Goal: Complete application form: Complete application form

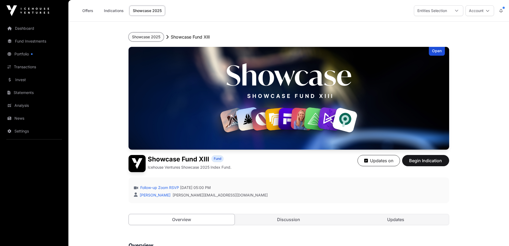
click at [145, 37] on button "Showcase 2025" at bounding box center [146, 36] width 35 height 9
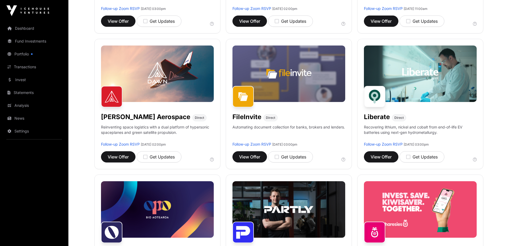
scroll to position [187, 0]
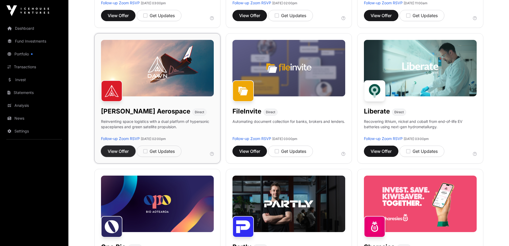
click at [118, 150] on span "View Offer" at bounding box center [118, 151] width 21 height 6
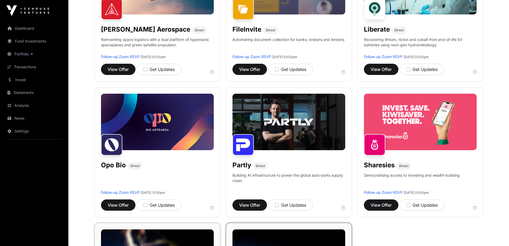
scroll to position [267, 0]
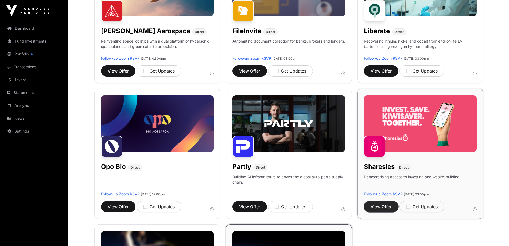
click at [381, 207] on span "View Offer" at bounding box center [381, 206] width 21 height 6
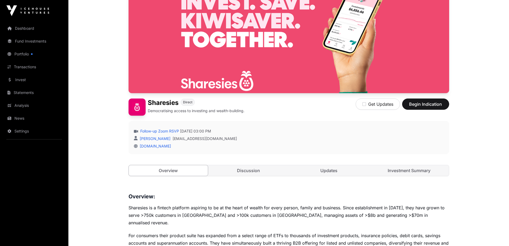
scroll to position [53, 0]
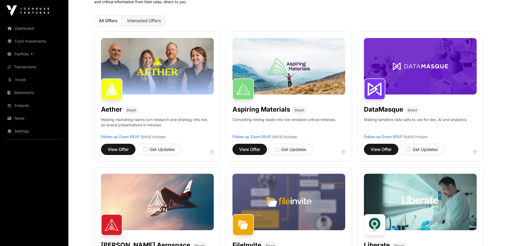
scroll to position [267, 0]
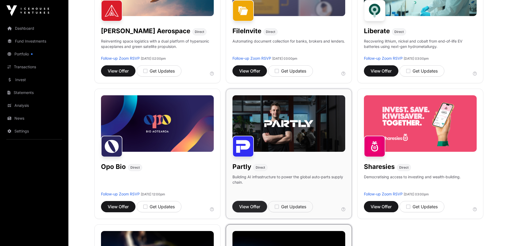
click at [247, 207] on span "View Offer" at bounding box center [249, 206] width 21 height 6
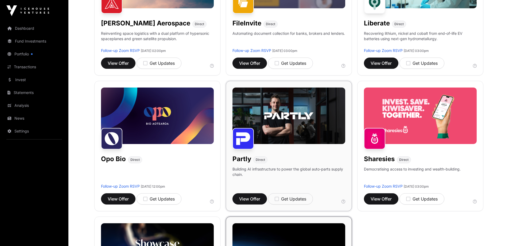
scroll to position [401, 0]
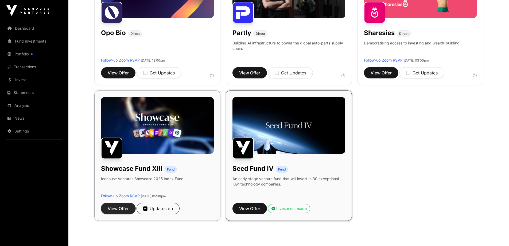
click at [115, 208] on span "View Offer" at bounding box center [118, 208] width 21 height 6
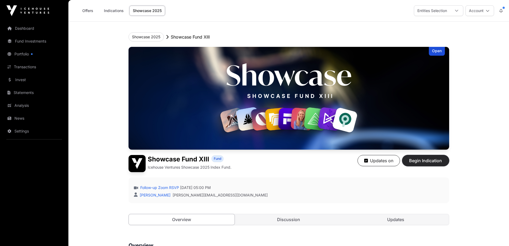
click at [420, 161] on span "Begin Indication" at bounding box center [426, 160] width 34 height 6
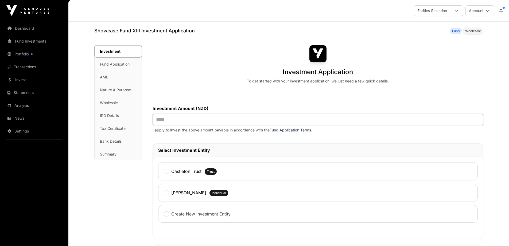
click at [197, 118] on input "text" at bounding box center [318, 119] width 331 height 11
type input "*******"
click at [173, 171] on label "Castleton Trust" at bounding box center [186, 171] width 30 height 6
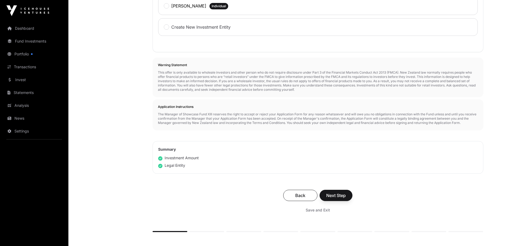
scroll to position [187, 0]
click at [338, 195] on span "Next Step" at bounding box center [336, 194] width 20 height 6
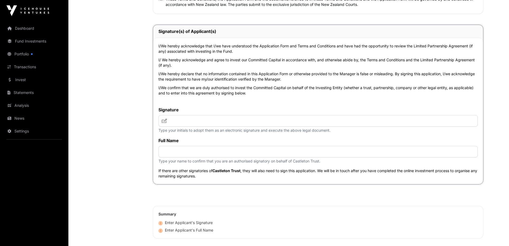
scroll to position [1737, 0]
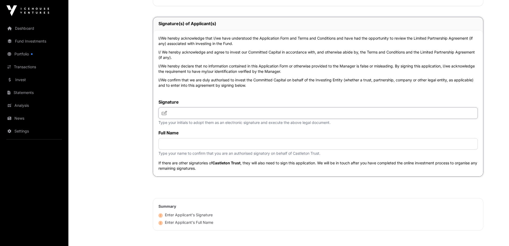
click at [193, 112] on input "text" at bounding box center [317, 112] width 319 height 11
type input "**"
click at [189, 146] on input "text" at bounding box center [317, 143] width 319 height 11
type input "**********"
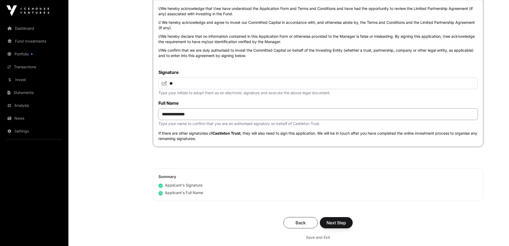
scroll to position [1817, 0]
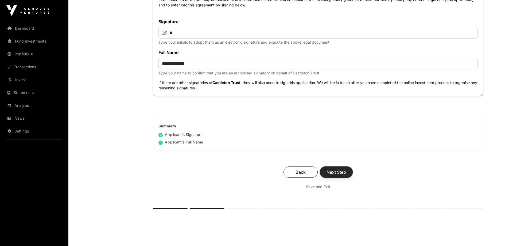
click at [343, 174] on span "Next Step" at bounding box center [336, 172] width 20 height 6
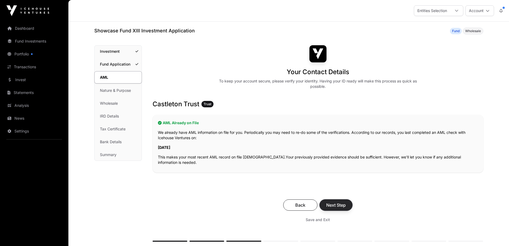
click at [347, 202] on button "Next Step" at bounding box center [336, 204] width 33 height 11
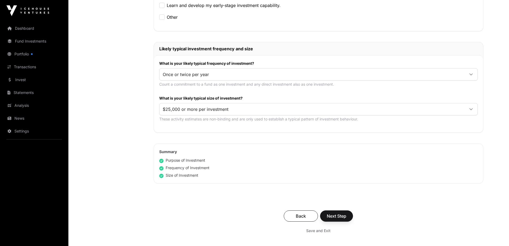
scroll to position [240, 0]
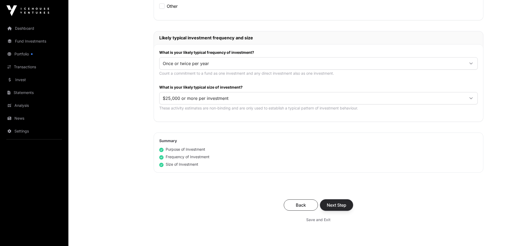
click at [328, 203] on span "Next Step" at bounding box center [337, 204] width 20 height 6
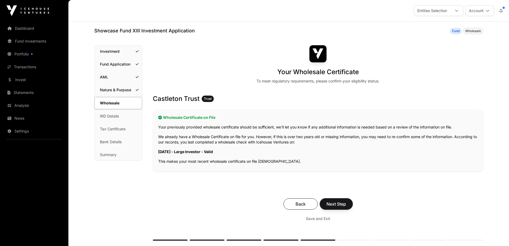
click at [328, 203] on span "Next Step" at bounding box center [336, 203] width 20 height 6
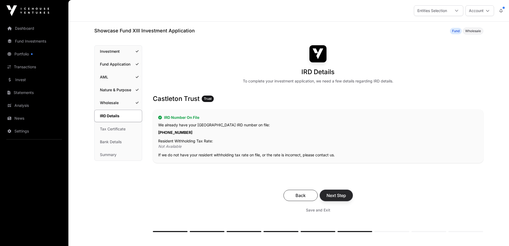
click at [335, 200] on button "Next Step" at bounding box center [336, 194] width 33 height 11
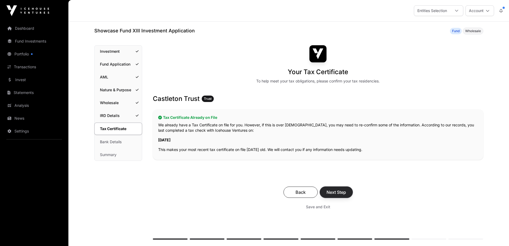
click at [337, 194] on span "Next Step" at bounding box center [336, 192] width 20 height 6
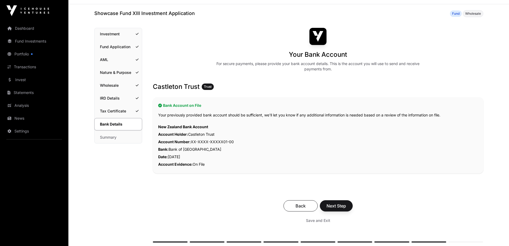
scroll to position [27, 0]
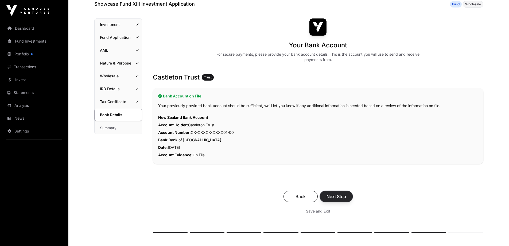
click at [337, 195] on span "Next Step" at bounding box center [336, 196] width 20 height 6
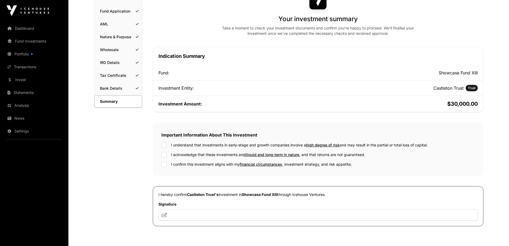
scroll to position [53, 0]
click at [194, 213] on input "text" at bounding box center [317, 213] width 319 height 11
type input "**"
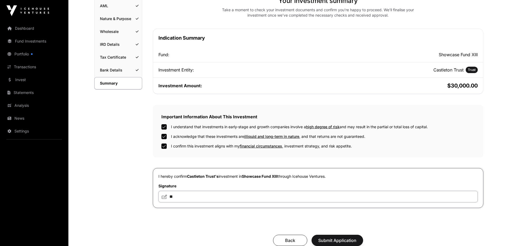
scroll to position [134, 0]
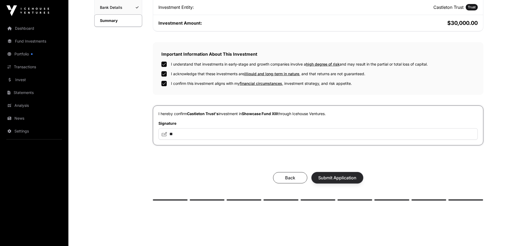
click at [344, 180] on span "Submit Application" at bounding box center [337, 177] width 38 height 6
